Goal: Task Accomplishment & Management: Complete application form

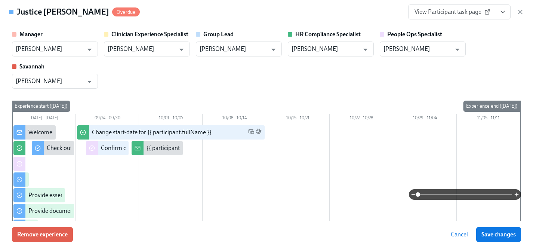
scroll to position [125, 0]
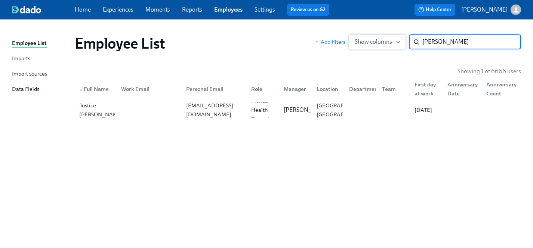
drag, startPoint x: 450, startPoint y: 41, endPoint x: 363, endPoint y: 41, distance: 86.7
click at [363, 41] on div "Add filters Show columns [PERSON_NAME] ​" at bounding box center [418, 41] width 206 height 15
type input "[PERSON_NAME]"
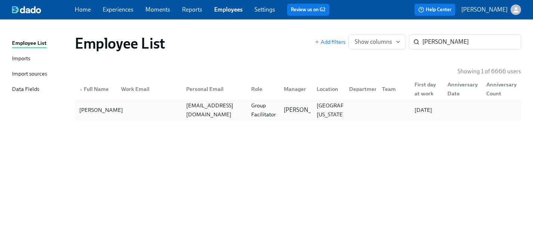
click at [90, 111] on div "[PERSON_NAME]" at bounding box center [101, 109] width 50 height 9
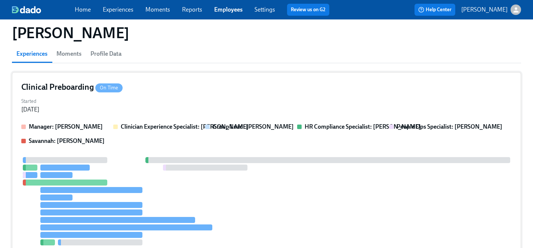
scroll to position [65, 0]
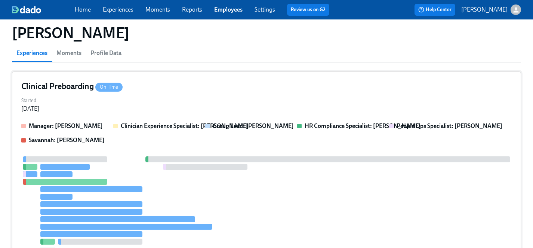
click at [150, 151] on div "Manager: [PERSON_NAME] Clinician Experience Specialist: [PERSON_NAME] Group Lea…" at bounding box center [266, 192] width 491 height 141
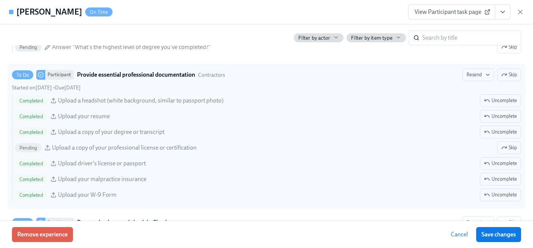
scroll to position [879, 0]
click at [507, 146] on span "Skip" at bounding box center [509, 146] width 16 height 7
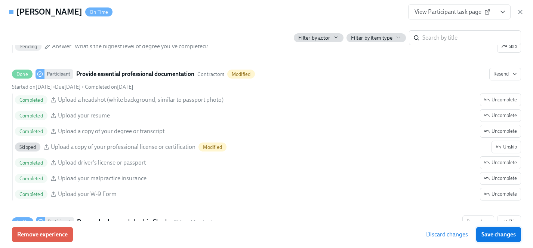
click at [503, 234] on span "Save changes" at bounding box center [499, 234] width 34 height 7
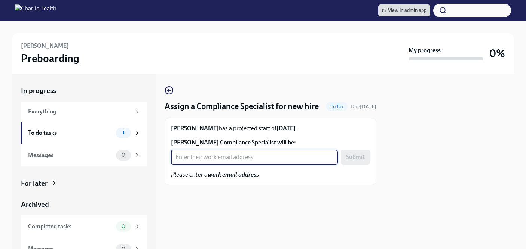
click at [227, 159] on input "Abigail Ilar- Corpuz's Compliance Specialist will be:" at bounding box center [254, 157] width 167 height 15
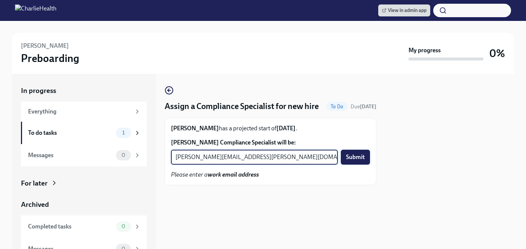
type input "tyler.pieper@charliehealth.com"
click at [353, 158] on span "Submit" at bounding box center [355, 157] width 19 height 7
